Goal: Navigation & Orientation: Find specific page/section

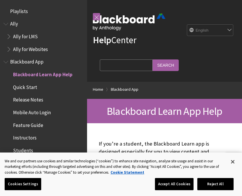
scroll to position [60, 0]
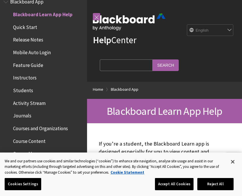
click at [221, 26] on select "English عربية Català Cymraeg Deutsch Español Suomi Français עברית Italiano 日本語 …" at bounding box center [210, 31] width 46 height 12
select select "/ar-sa/Blackboard_App"
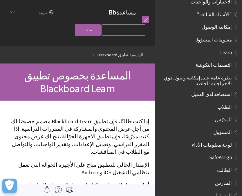
scroll to position [325, 0]
